Goal: Information Seeking & Learning: Learn about a topic

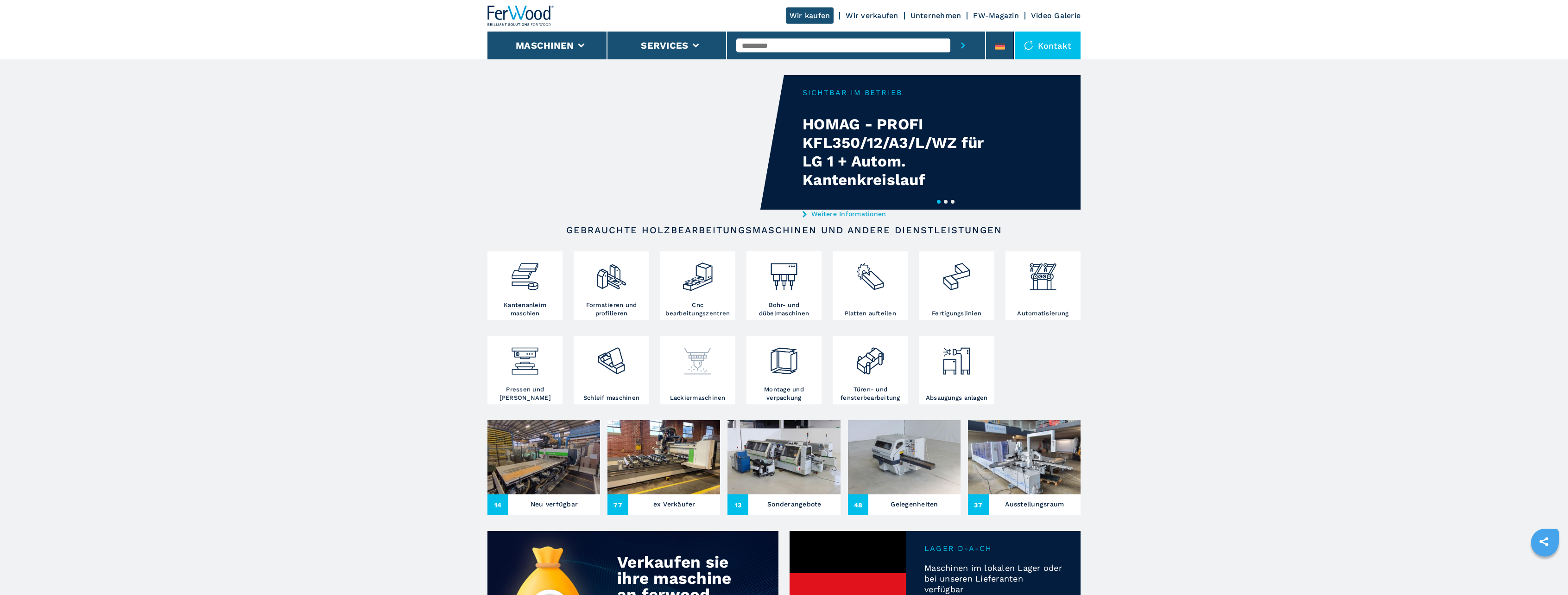
click at [705, 361] on img at bounding box center [698, 357] width 32 height 39
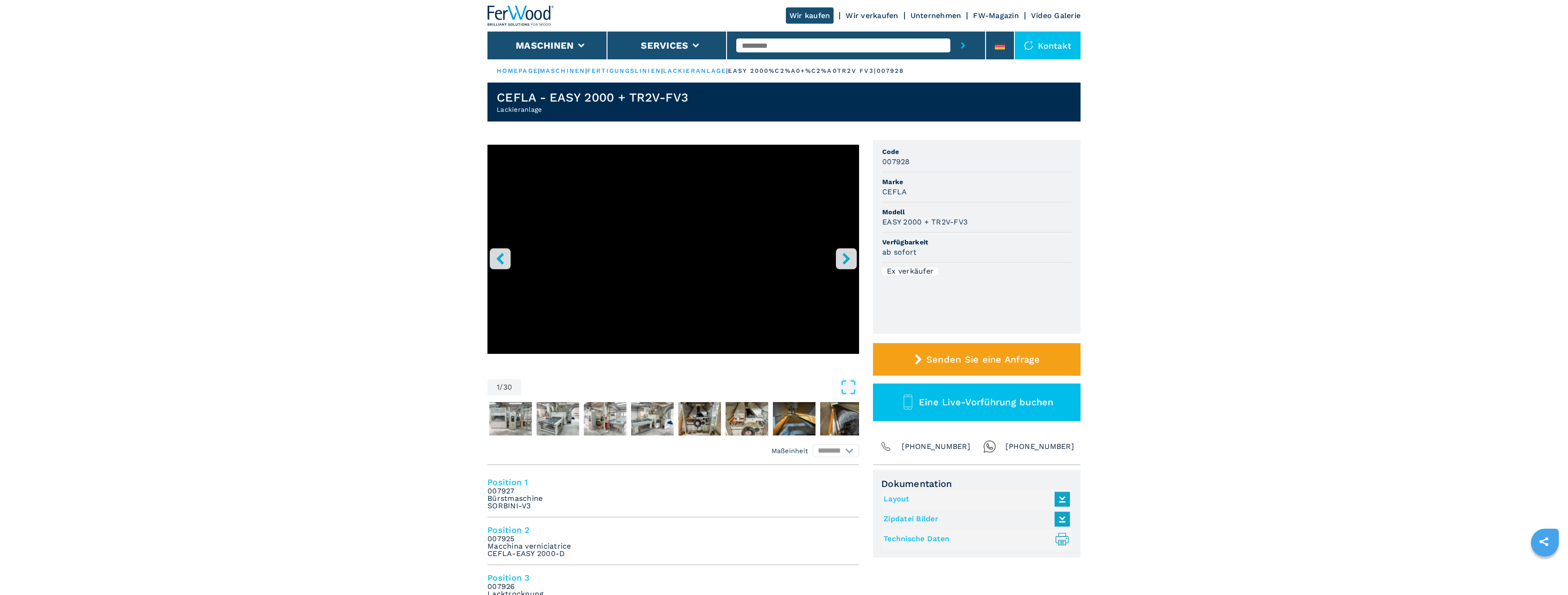
click at [905, 501] on link "Layout" at bounding box center [975, 499] width 181 height 15
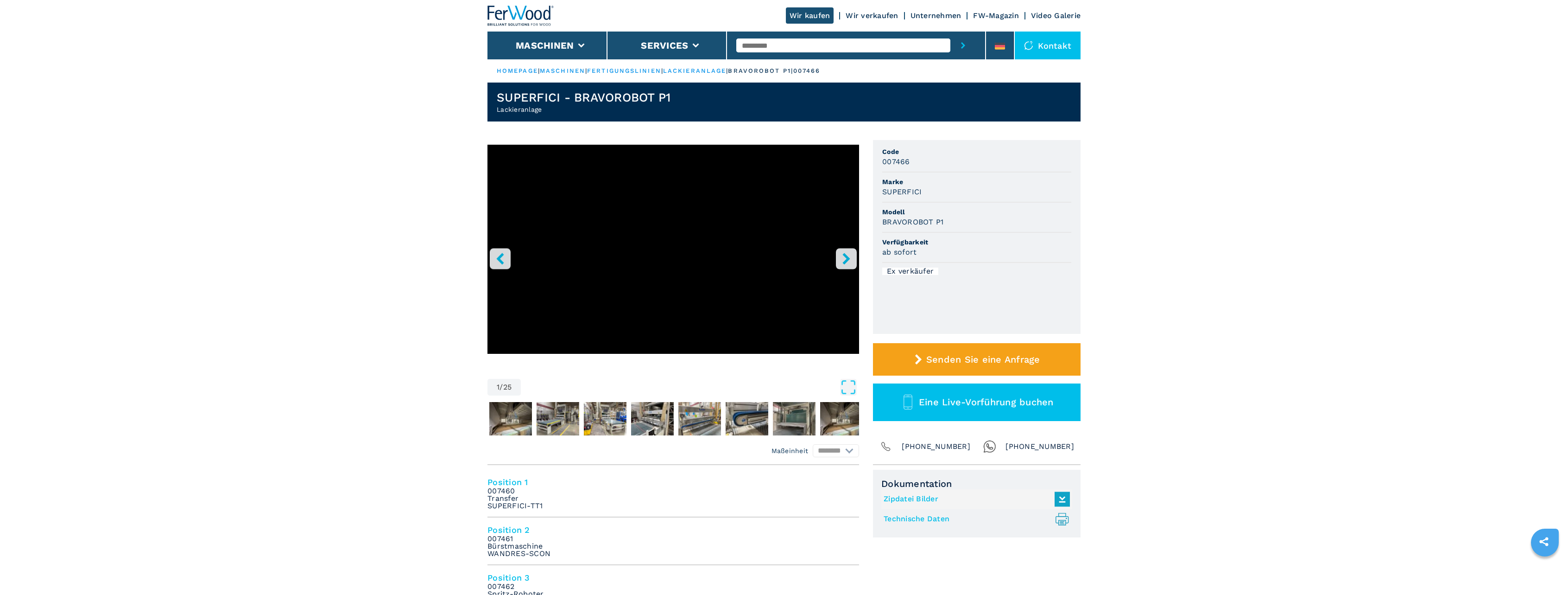
drag, startPoint x: 459, startPoint y: 280, endPoint x: 444, endPoint y: 263, distance: 22.7
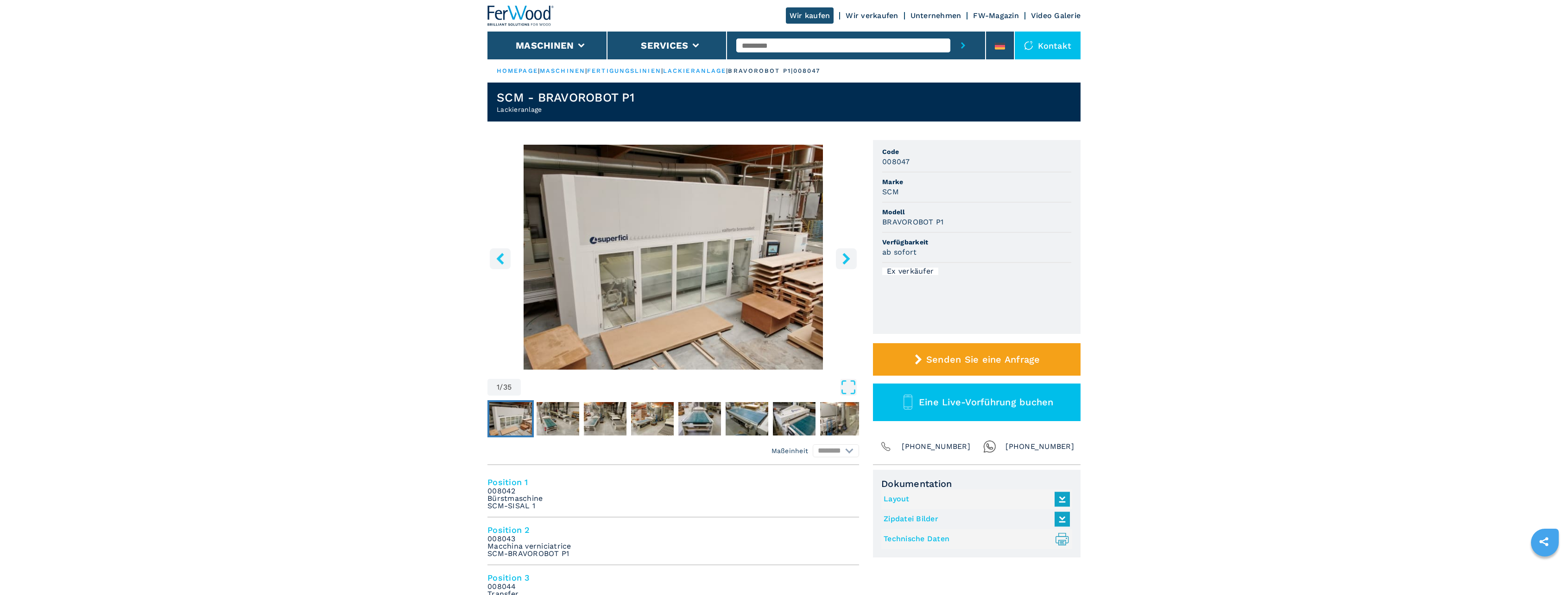
click at [937, 491] on link "Layout" at bounding box center [975, 499] width 181 height 15
